Goal: Information Seeking & Learning: Understand process/instructions

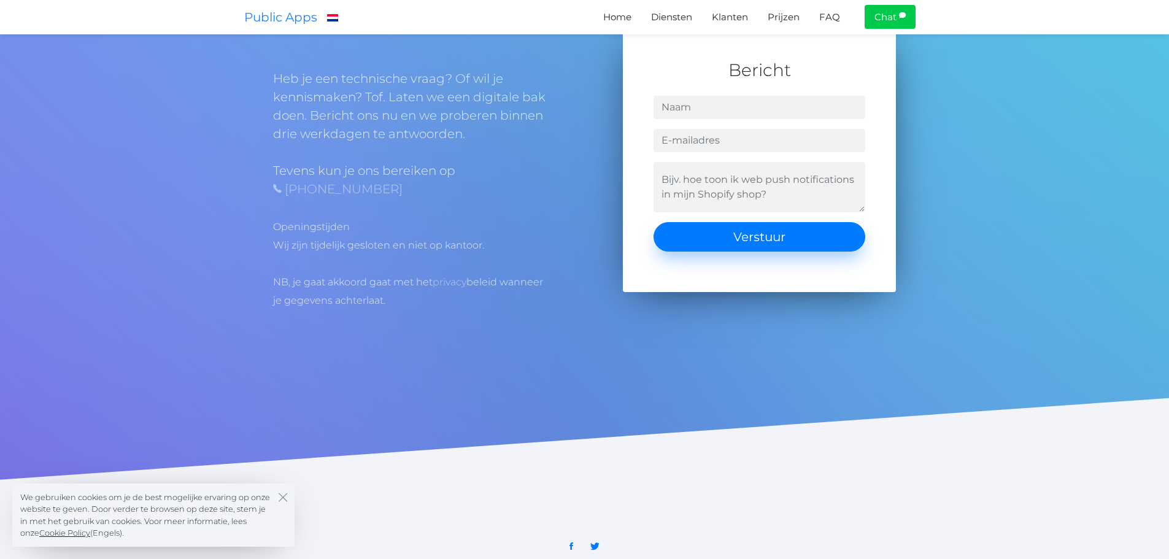
scroll to position [5142, 0]
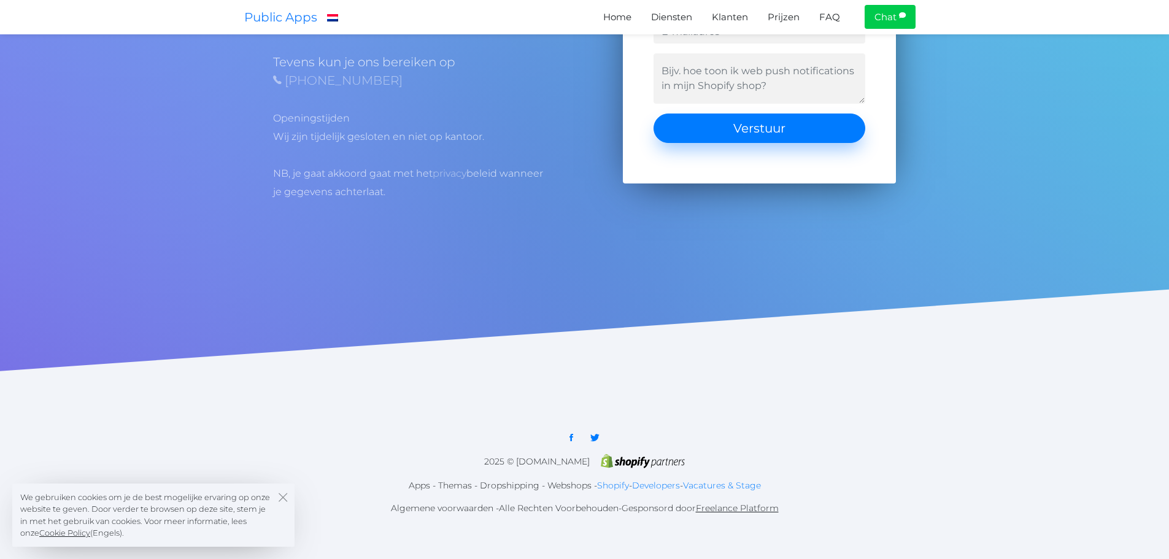
drag, startPoint x: 456, startPoint y: 495, endPoint x: 478, endPoint y: 483, distance: 24.7
click at [456, 503] on link "Algemene voorwaarden" at bounding box center [442, 508] width 103 height 11
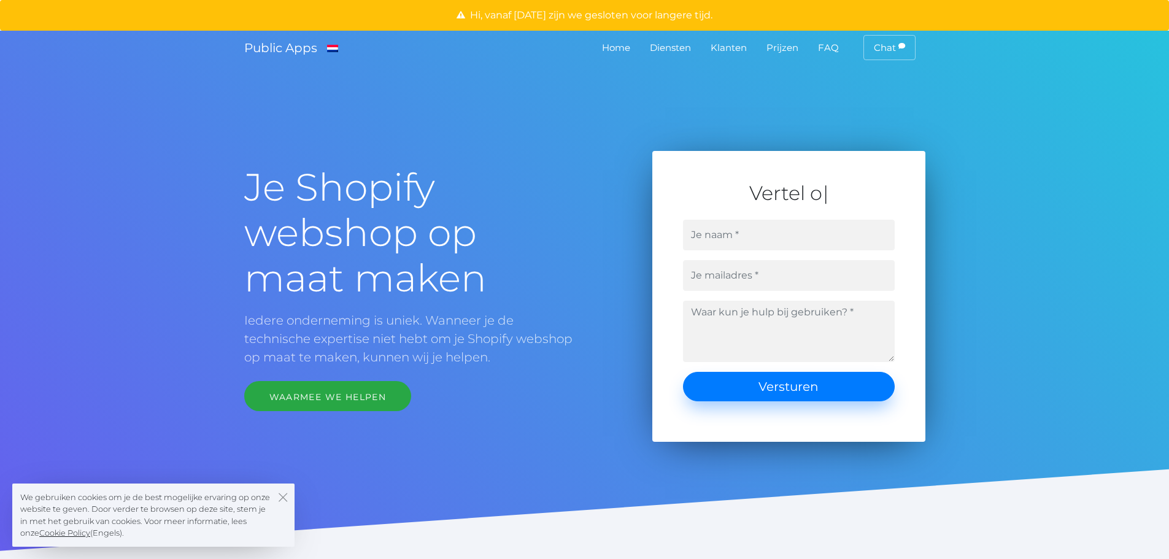
click at [814, 47] on link "FAQ" at bounding box center [828, 48] width 41 height 24
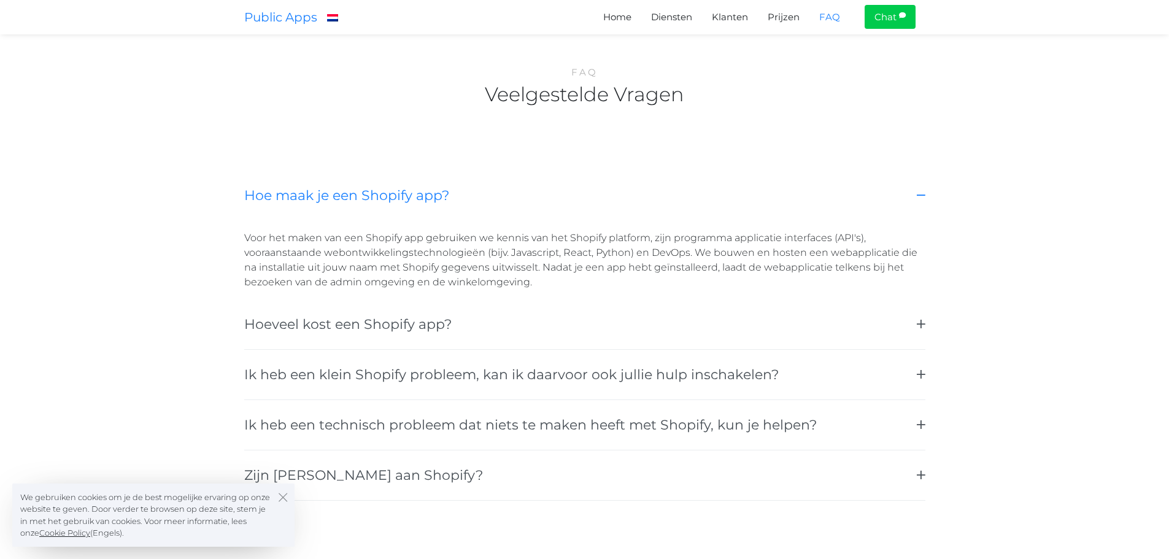
scroll to position [4343, 0]
